Goal: Information Seeking & Learning: Find specific fact

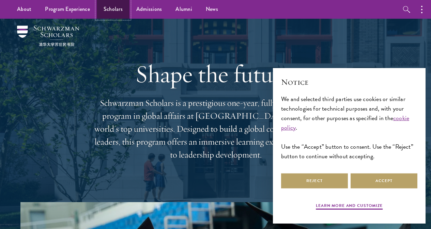
drag, startPoint x: 225, startPoint y: 97, endPoint x: 118, endPoint y: 11, distance: 137.0
click at [118, 11] on link "Scholars" at bounding box center [113, 9] width 33 height 19
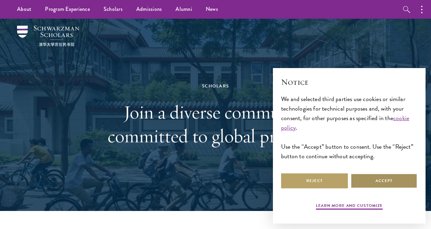
click at [377, 178] on button "Accept" at bounding box center [383, 180] width 67 height 15
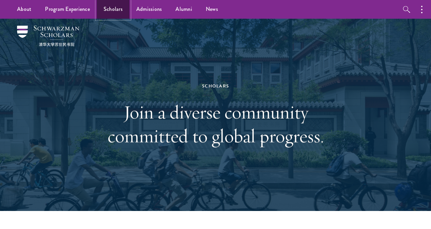
click at [113, 11] on link "Scholars" at bounding box center [113, 9] width 33 height 19
click at [111, 5] on link "Scholars" at bounding box center [113, 9] width 33 height 19
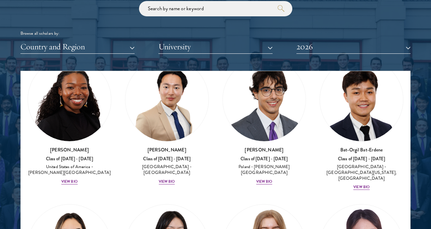
scroll to position [620, 0]
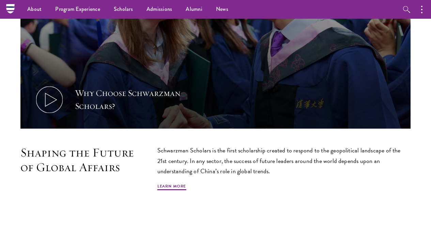
scroll to position [272, 0]
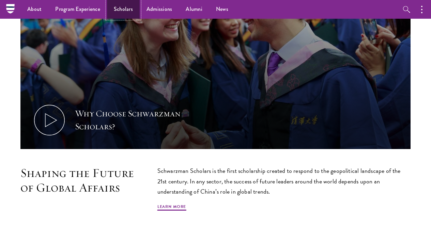
click at [122, 11] on link "Scholars" at bounding box center [123, 9] width 33 height 19
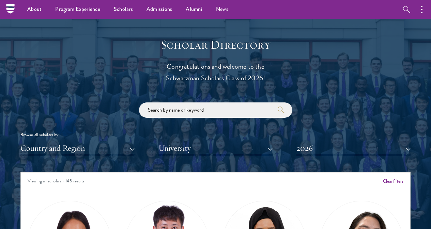
scroll to position [783, 0]
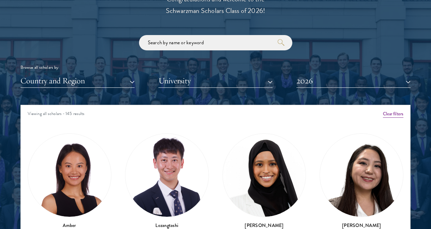
drag, startPoint x: 405, startPoint y: 76, endPoint x: 399, endPoint y: 77, distance: 6.2
click at [405, 76] on div at bounding box center [215, 139] width 431 height 421
click at [376, 74] on button "2026" at bounding box center [353, 81] width 114 height 14
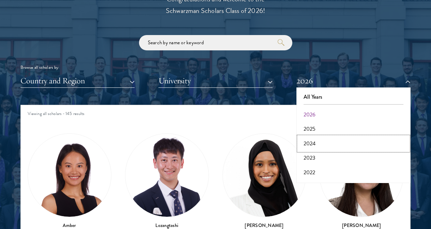
click at [310, 136] on button "2024" at bounding box center [353, 143] width 110 height 14
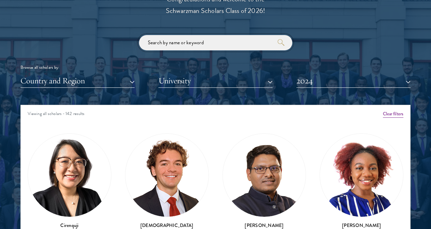
click at [180, 35] on input "search" at bounding box center [215, 42] width 153 height 15
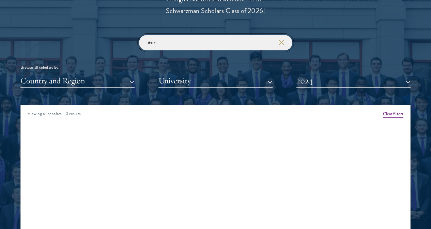
type input "itziri"
click button "submit" at bounding box center [0, 0] width 0 height 0
click at [338, 74] on button "2024" at bounding box center [353, 81] width 114 height 14
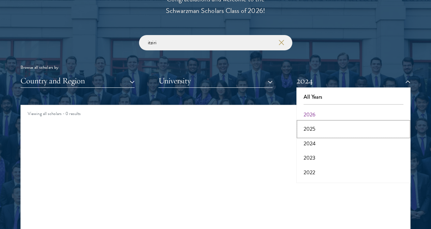
click at [304, 122] on button "2025" at bounding box center [353, 129] width 110 height 14
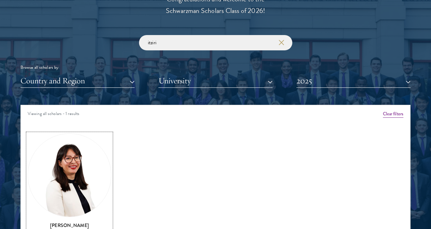
click at [86, 137] on img at bounding box center [69, 175] width 83 height 83
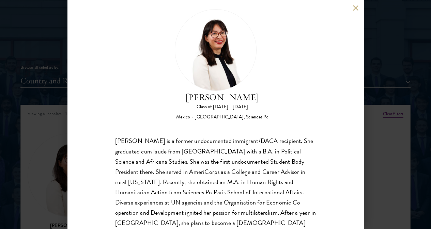
scroll to position [21, 0]
